Goal: Information Seeking & Learning: Learn about a topic

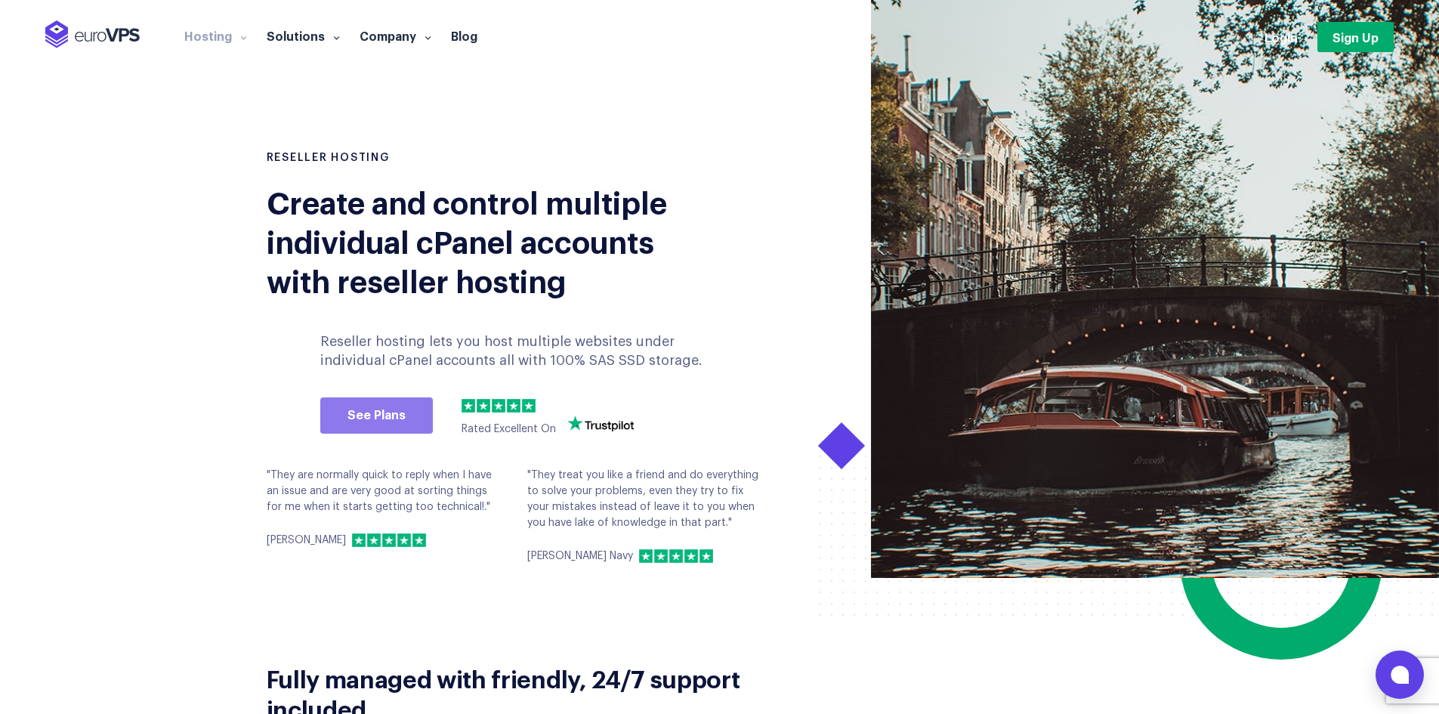
click at [372, 397] on link "See Plans" at bounding box center [376, 415] width 113 height 36
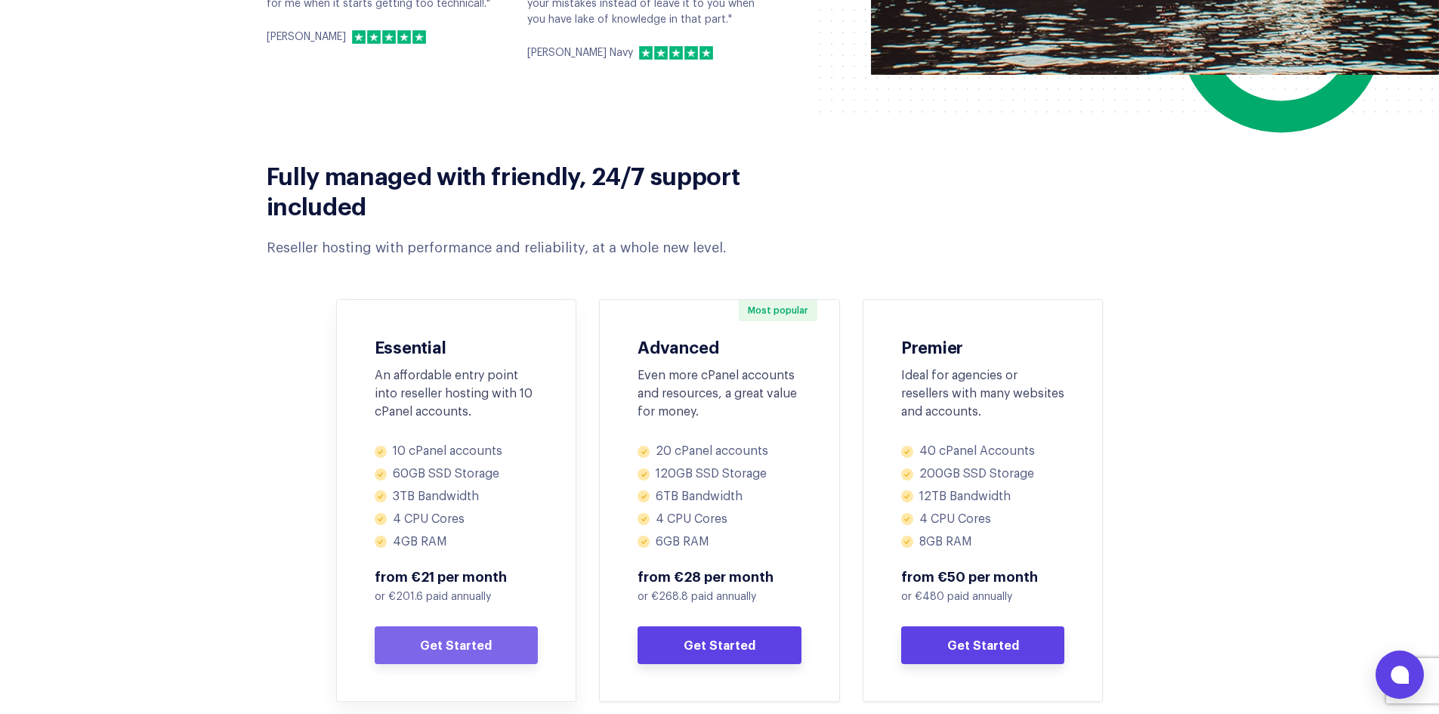
scroll to position [529, 0]
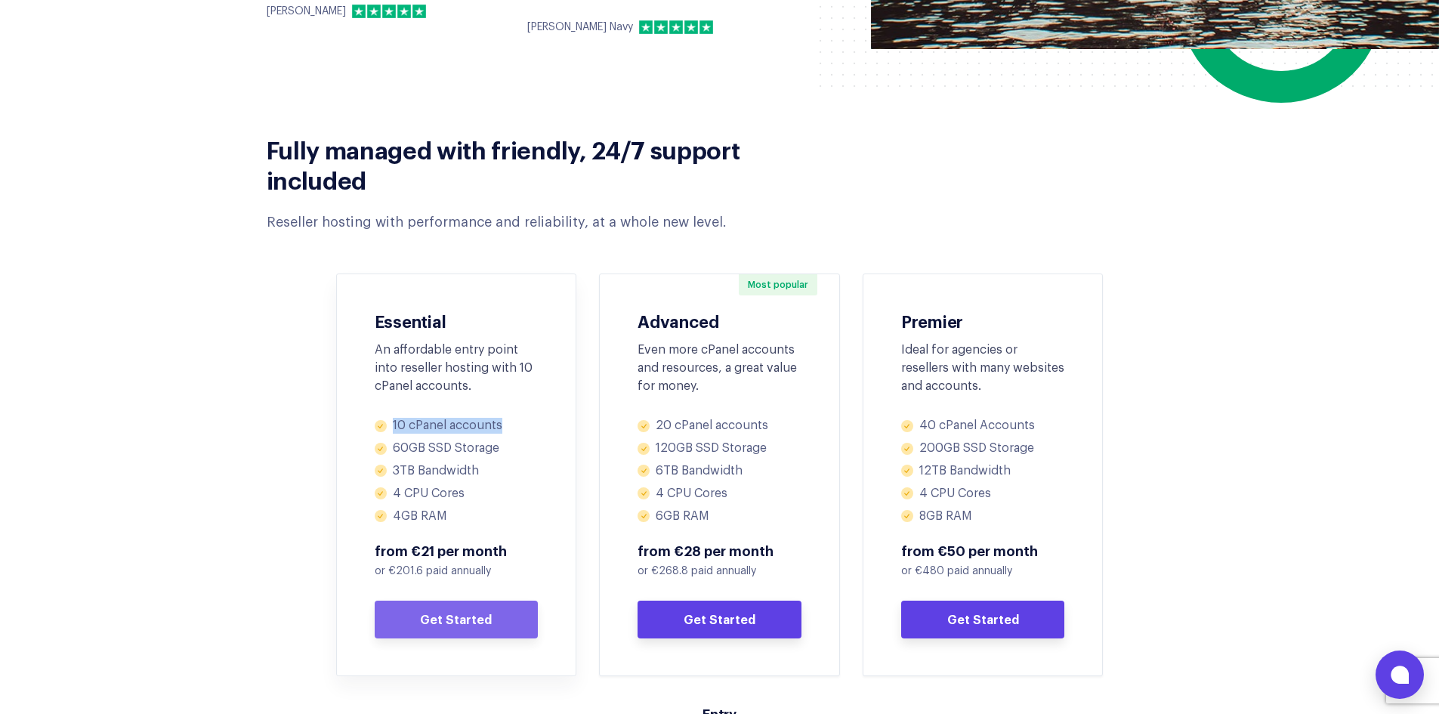
drag, startPoint x: 391, startPoint y: 428, endPoint x: 516, endPoint y: 425, distance: 125.4
click at [516, 425] on li "10 cPanel accounts" at bounding box center [457, 426] width 164 height 16
drag, startPoint x: 517, startPoint y: 446, endPoint x: 409, endPoint y: 468, distance: 111.0
click at [409, 468] on ul "10 cPanel accounts 60GB SSD Storage 3TB Bandwidth 4 CPU Cores 4GB RAM" at bounding box center [457, 471] width 164 height 106
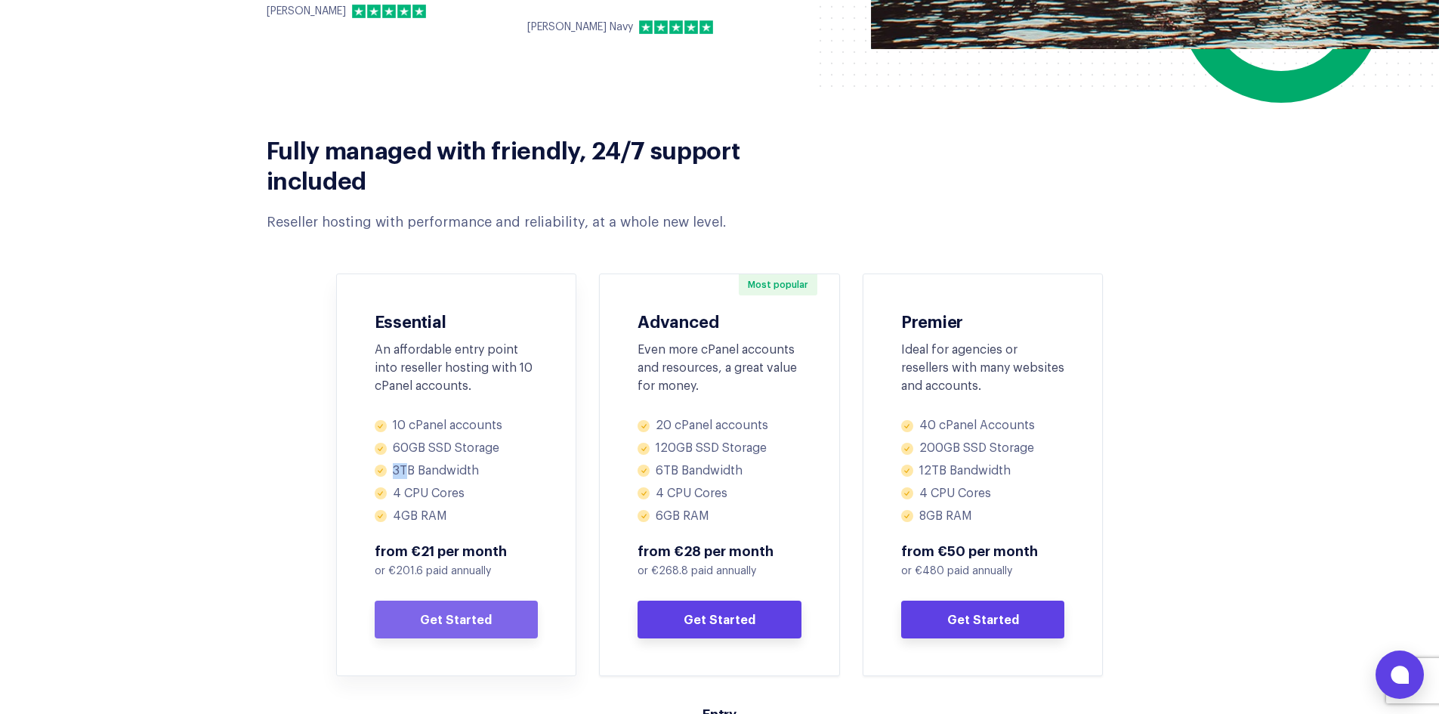
click at [409, 468] on li "3TB Bandwidth" at bounding box center [457, 471] width 164 height 16
drag, startPoint x: 391, startPoint y: 465, endPoint x: 462, endPoint y: 514, distance: 85.7
click at [462, 514] on ul "10 cPanel accounts 60GB SSD Storage 3TB Bandwidth 4 CPU Cores 4GB RAM" at bounding box center [457, 471] width 164 height 106
click at [462, 514] on li "4GB RAM" at bounding box center [457, 516] width 164 height 16
